Goal: Information Seeking & Learning: Learn about a topic

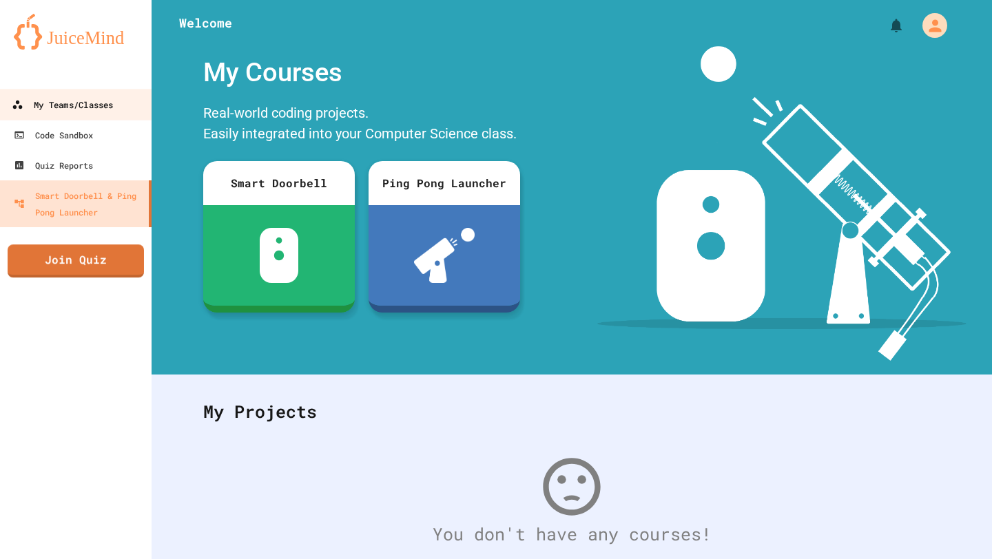
click at [65, 108] on div "My Teams/Classes" at bounding box center [62, 104] width 101 height 17
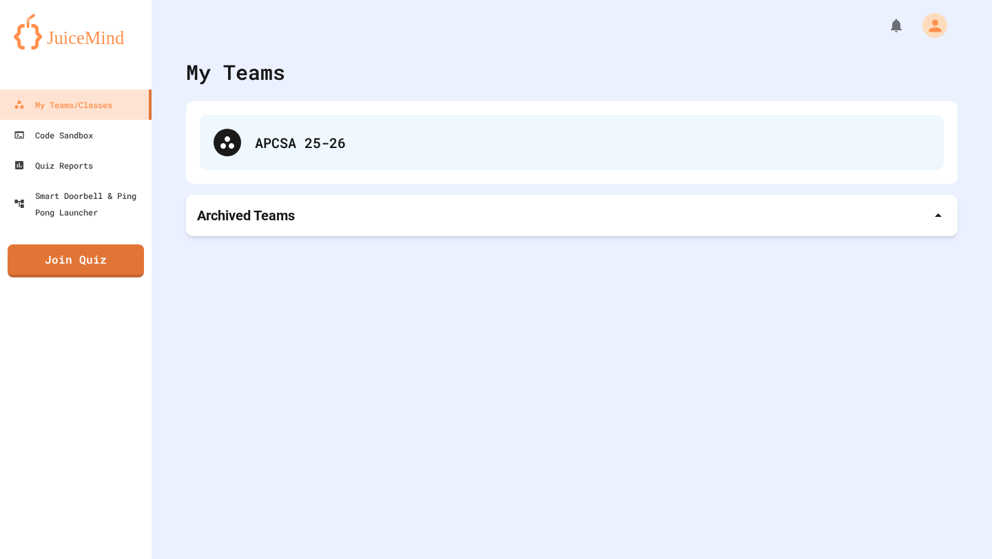
click at [347, 137] on div "APCSA 25-26" at bounding box center [592, 142] width 675 height 21
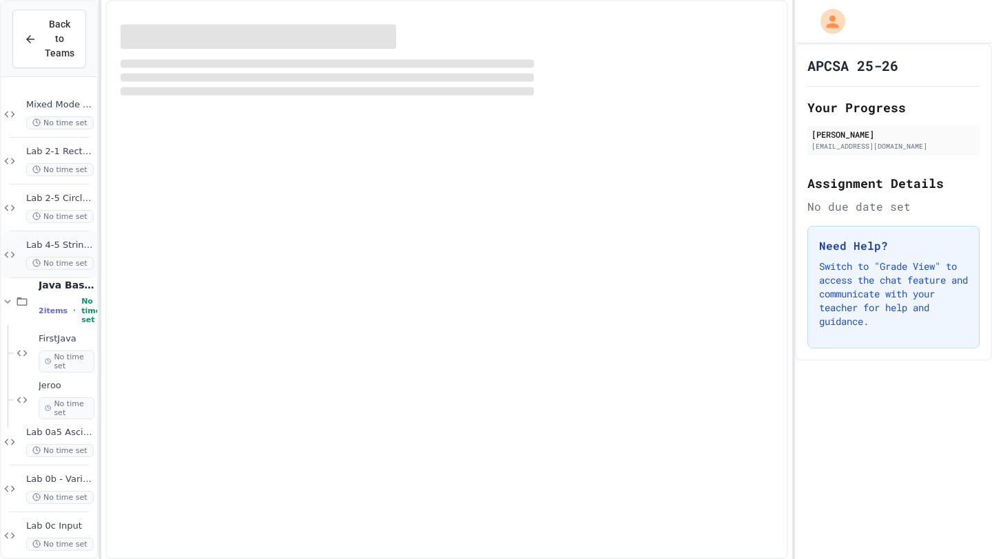
click at [48, 238] on div "Lab 4-5 String Stuff No time set" at bounding box center [49, 255] width 96 height 47
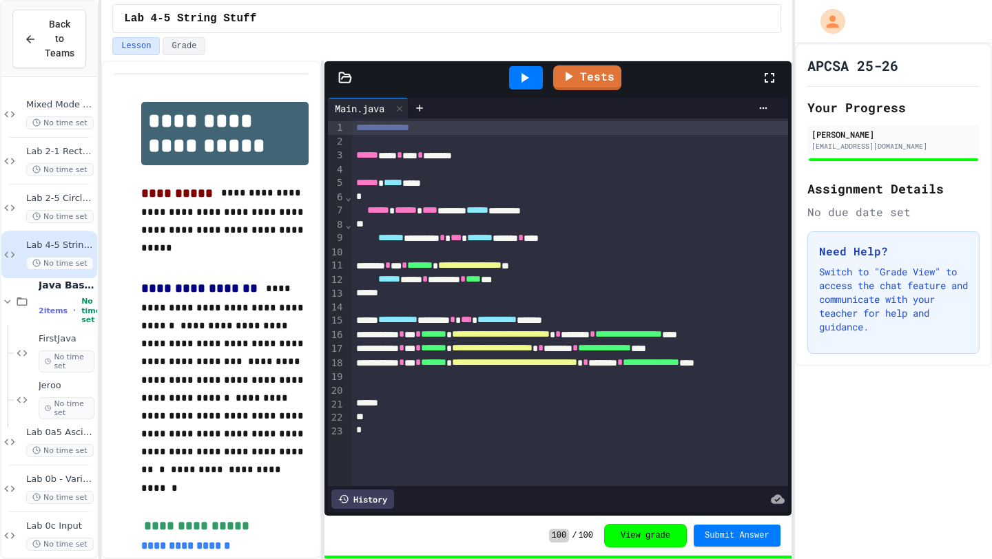
click at [349, 86] on div "Tests" at bounding box center [558, 77] width 467 height 33
click at [344, 85] on div "Tests" at bounding box center [558, 77] width 467 height 33
click at [338, 71] on div at bounding box center [345, 78] width 41 height 14
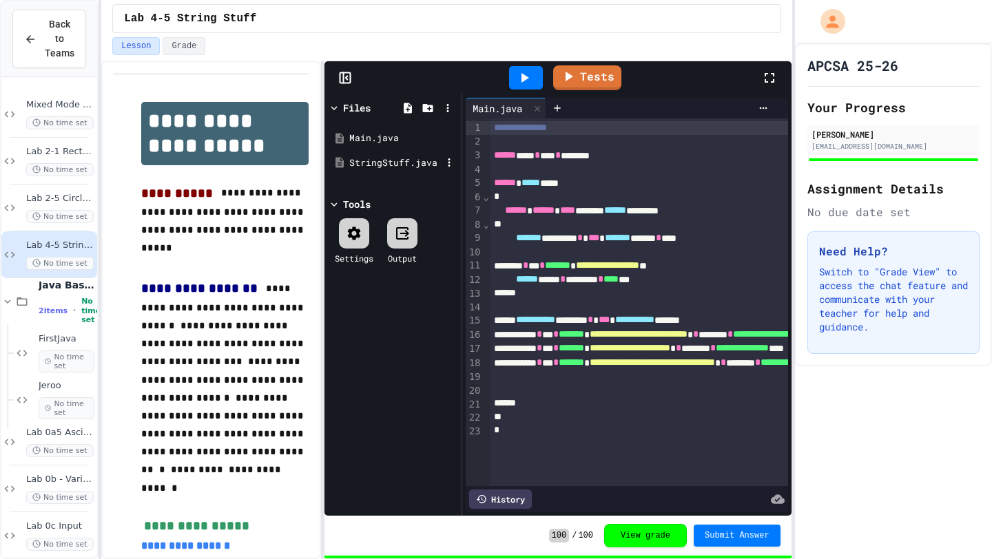
click at [370, 164] on div "StringStuff.java" at bounding box center [395, 163] width 92 height 14
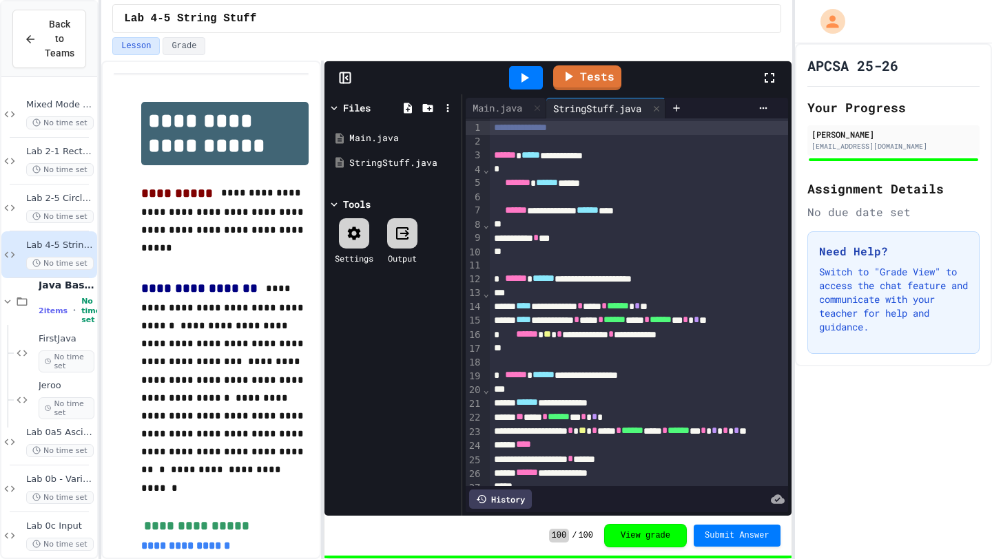
click at [344, 83] on rect at bounding box center [345, 78] width 10 height 10
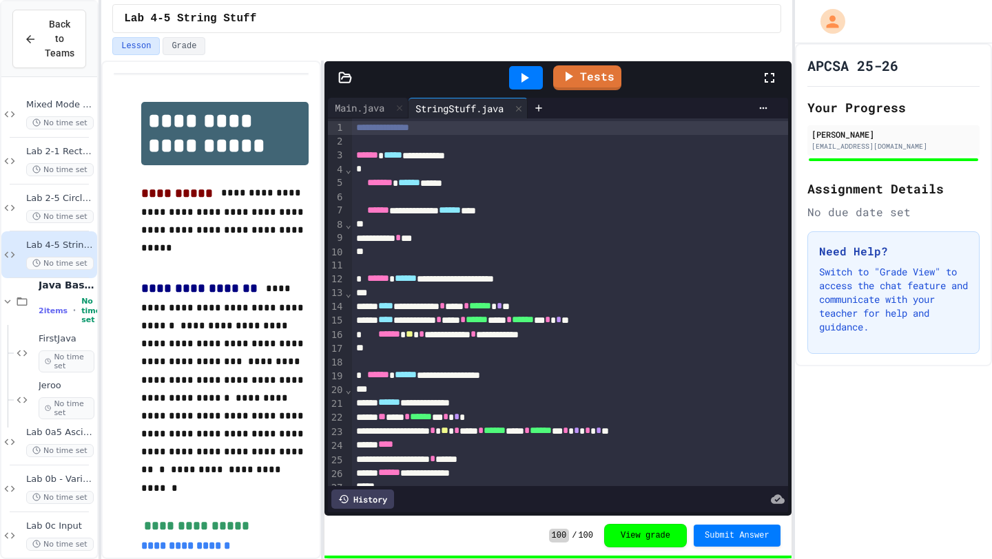
click at [376, 119] on div "**********" at bounding box center [570, 383] width 436 height 528
click at [373, 112] on div "Main.java" at bounding box center [359, 108] width 63 height 14
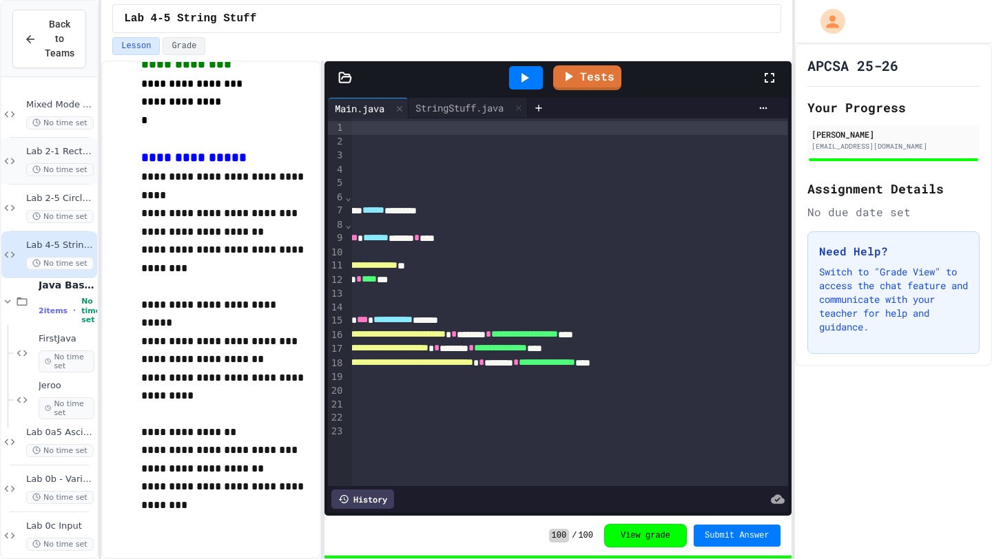
click at [48, 163] on span "No time set" at bounding box center [60, 169] width 68 height 13
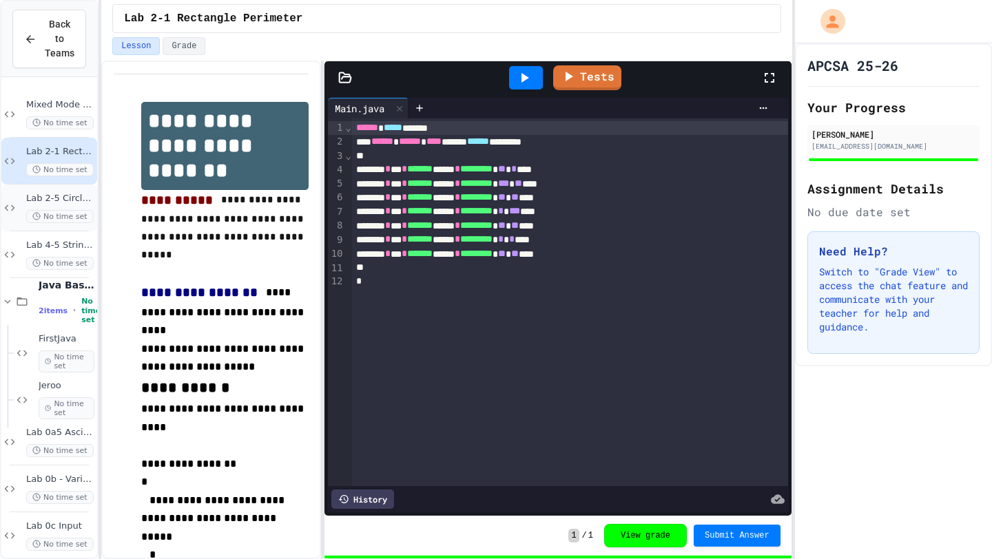
click at [43, 191] on div "Lab 2-5 Circle A&P No time set" at bounding box center [49, 208] width 96 height 47
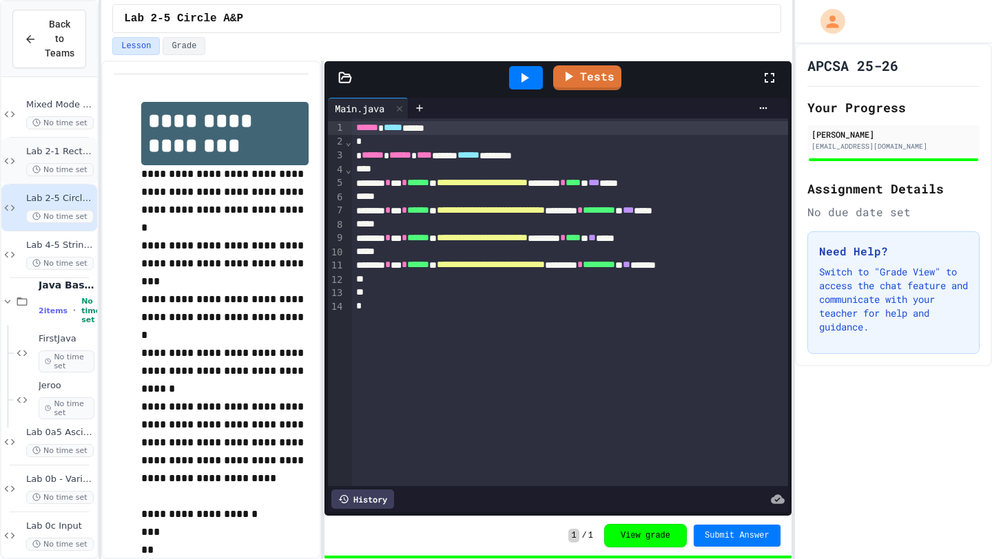
click at [43, 164] on span "No time set" at bounding box center [60, 169] width 68 height 13
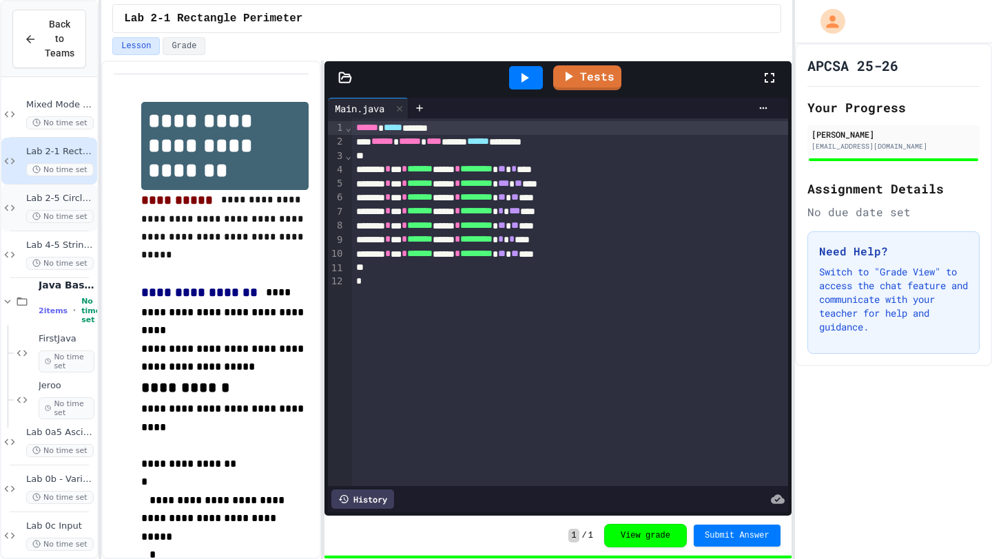
click at [60, 200] on span "Lab 2-5 Circle A&P" at bounding box center [60, 199] width 68 height 12
